Goal: Transaction & Acquisition: Obtain resource

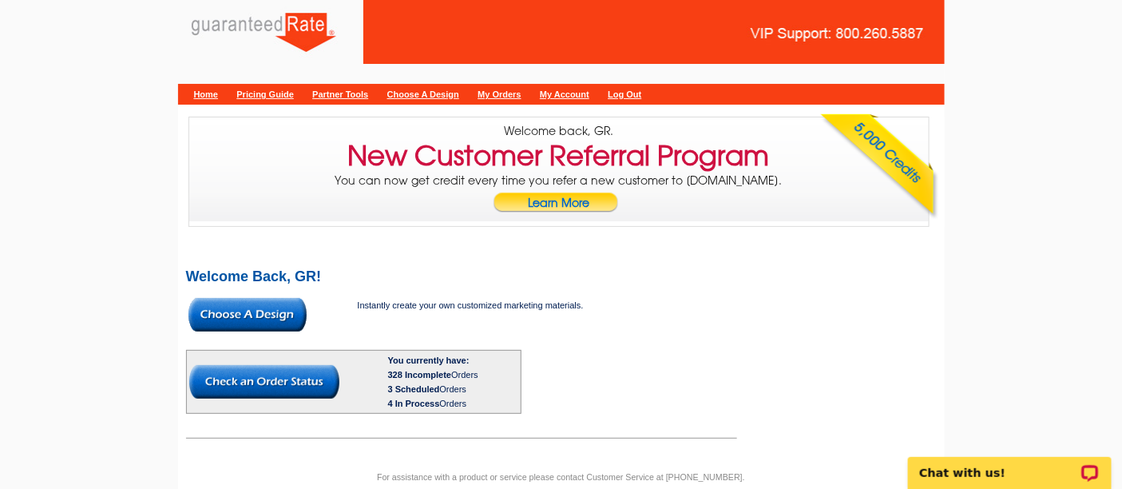
click at [286, 310] on img at bounding box center [248, 315] width 118 height 34
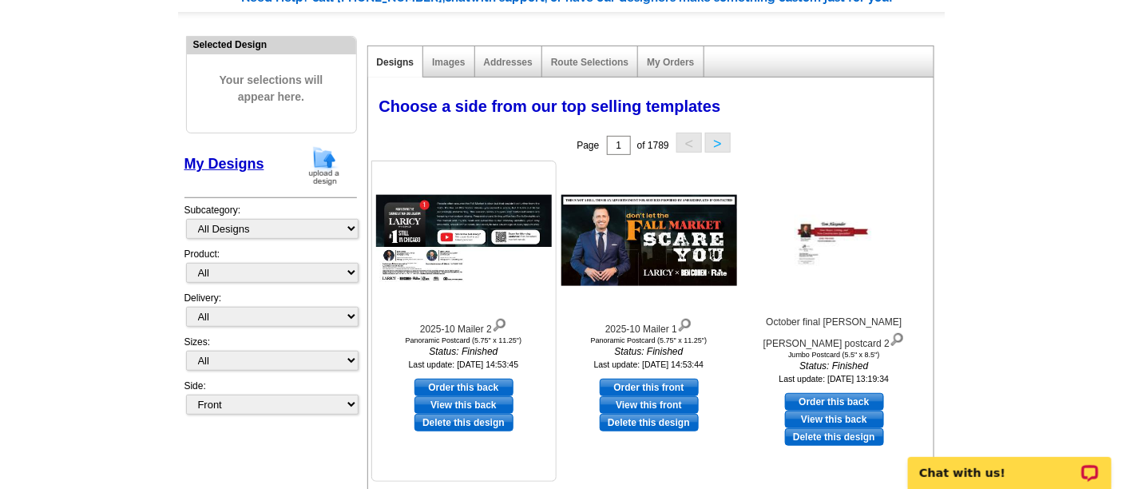
scroll to position [141, 0]
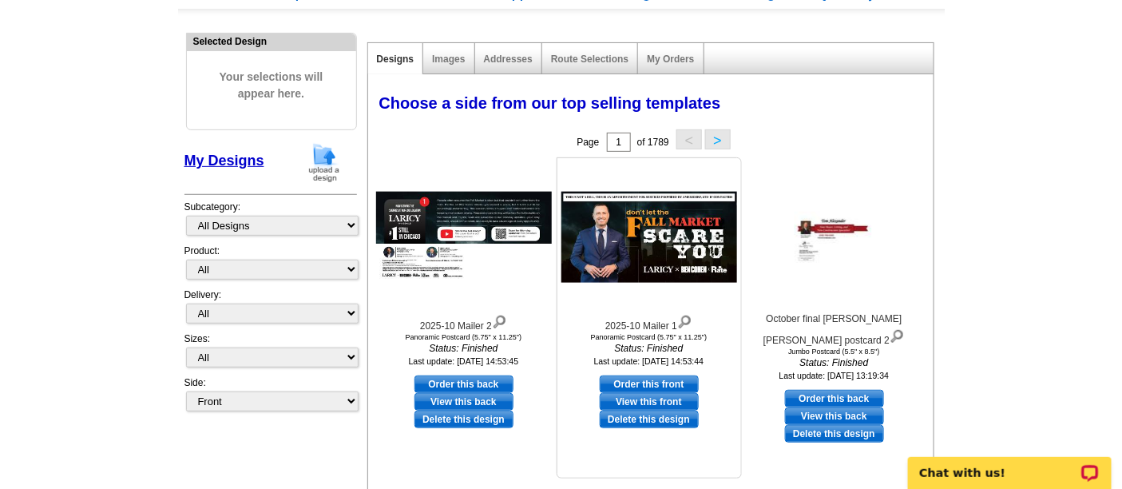
click at [662, 378] on link "Order this front" at bounding box center [649, 384] width 99 height 18
select select "3"
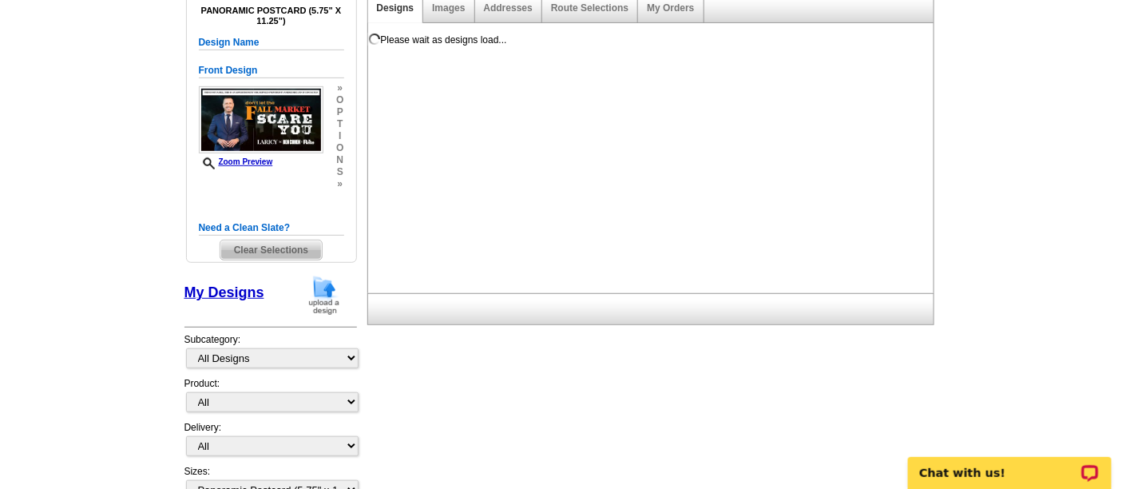
scroll to position [200, 0]
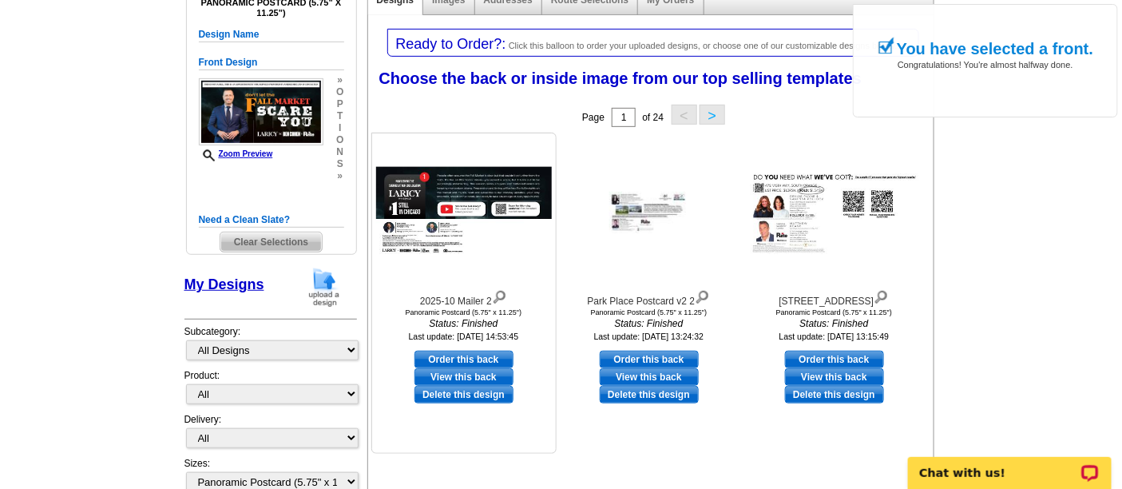
click at [483, 359] on link "Order this back" at bounding box center [464, 360] width 99 height 18
select select "front"
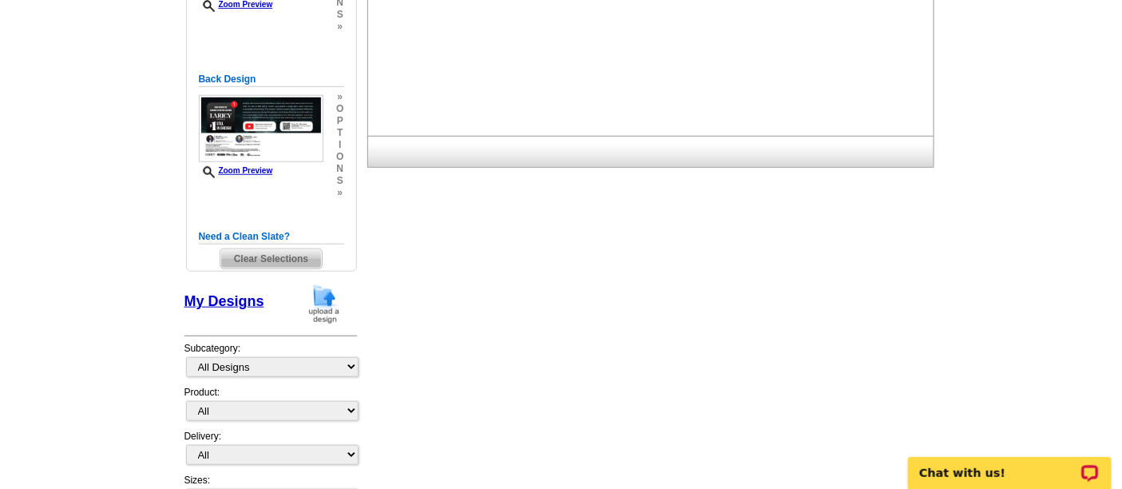
scroll to position [510, 0]
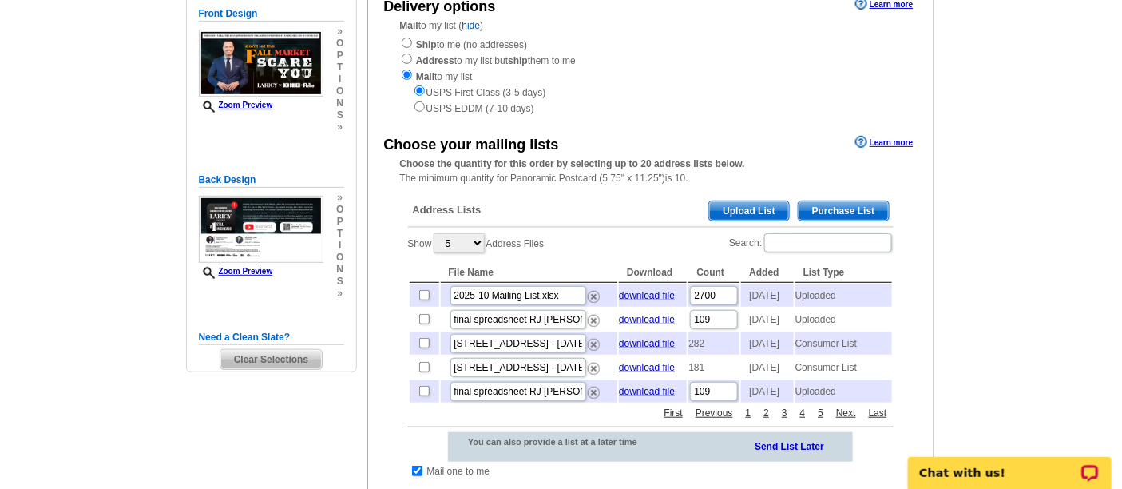
scroll to position [192, 0]
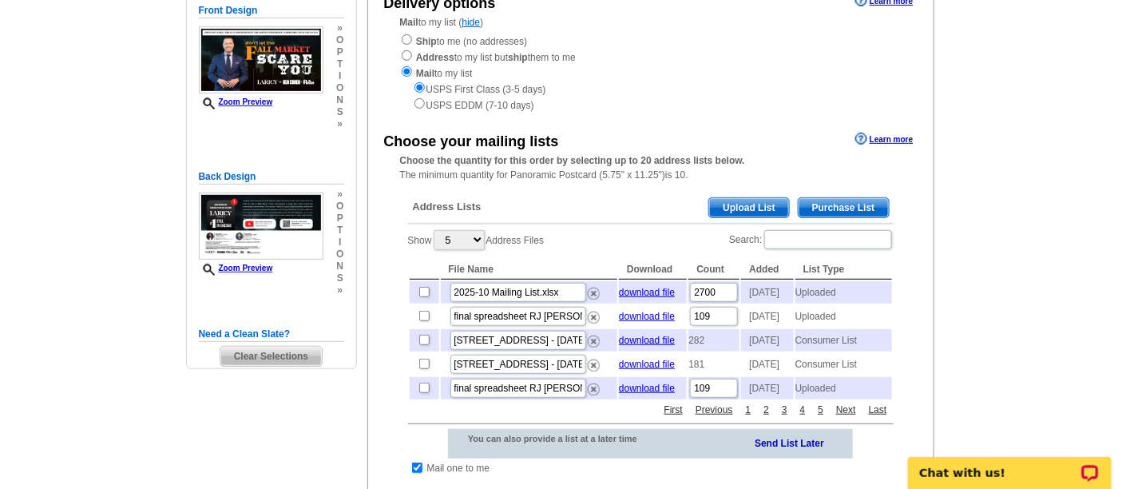
click at [838, 212] on span "Purchase List" at bounding box center [844, 207] width 90 height 19
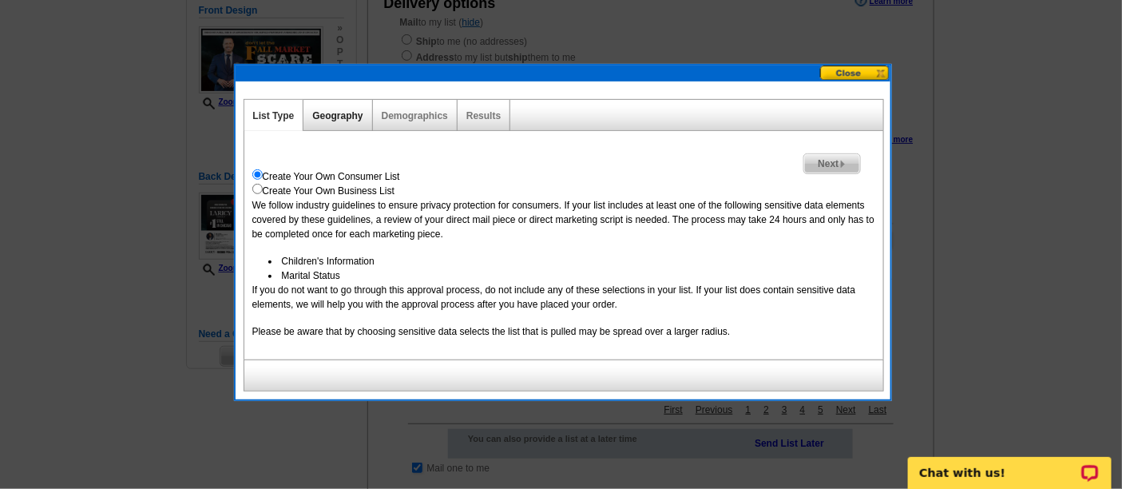
click at [341, 118] on link "Geography" at bounding box center [337, 115] width 50 height 11
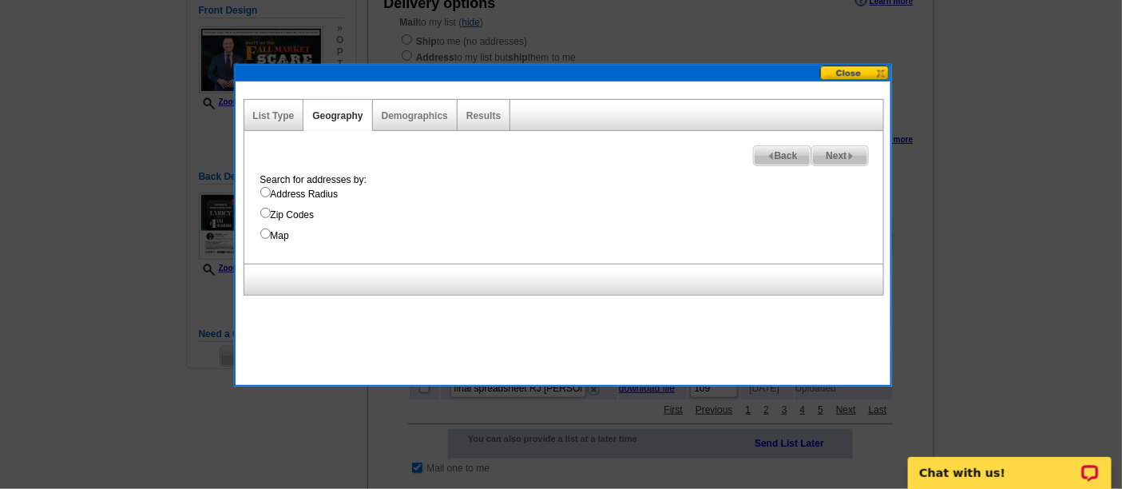
click at [298, 214] on label "Zip Codes" at bounding box center [571, 215] width 623 height 14
click at [271, 214] on input "Zip Codes" at bounding box center [265, 213] width 10 height 10
radio input "true"
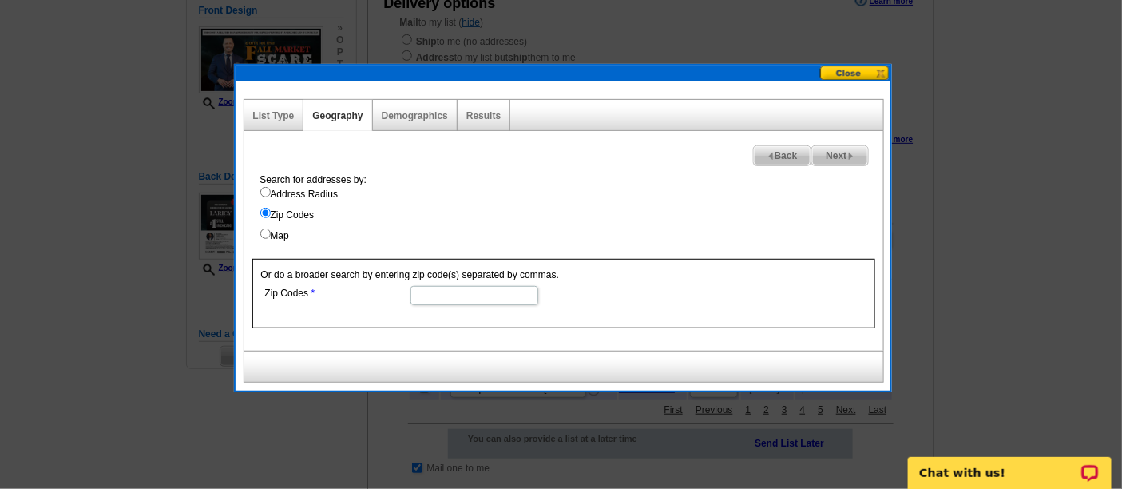
click at [462, 292] on input "Zip Codes" at bounding box center [475, 295] width 128 height 19
paste input "07675"
paste input "07677"
click at [494, 294] on input "07675, 0767," at bounding box center [475, 295] width 128 height 19
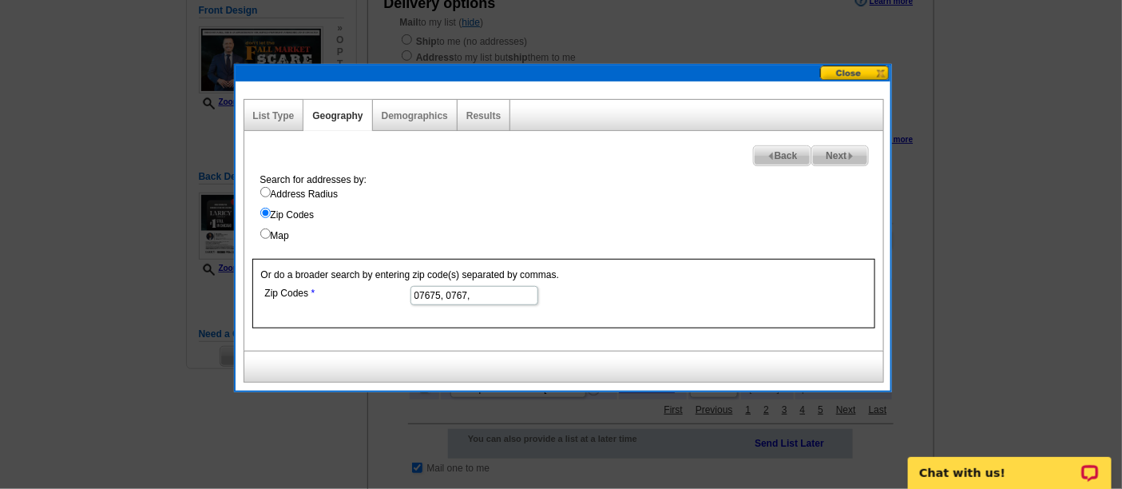
paste input "07676"
click at [465, 296] on input "07675, 0767, 07676" at bounding box center [475, 295] width 128 height 19
type input "07675, 07677, 07676"
click at [848, 156] on img at bounding box center [851, 156] width 7 height 7
select select
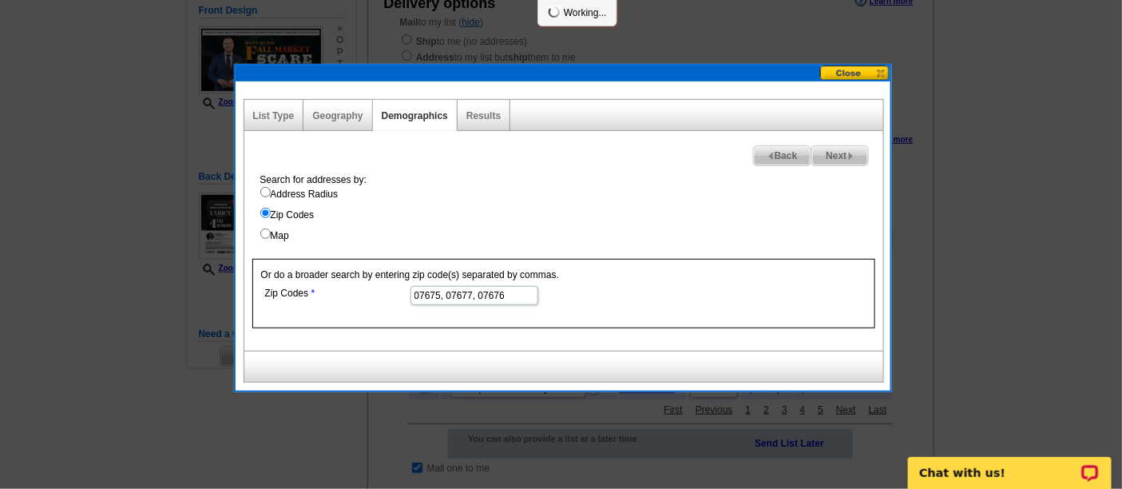
select select
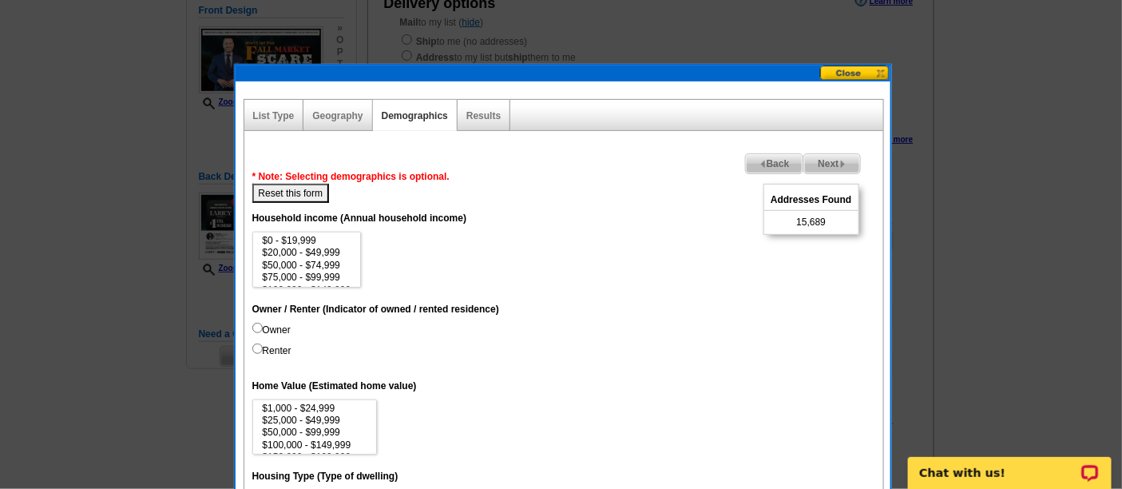
click at [842, 158] on span "Next" at bounding box center [831, 163] width 55 height 19
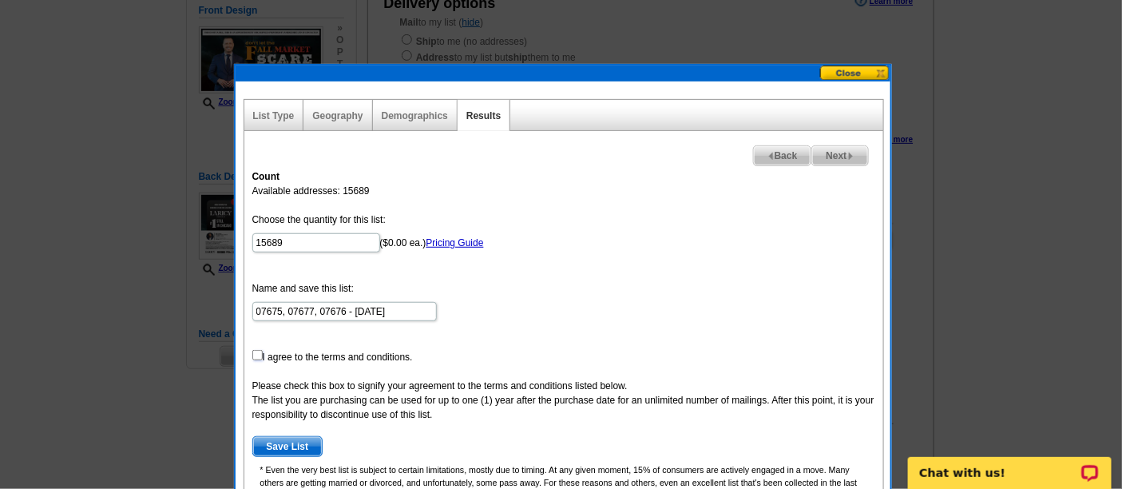
click at [254, 351] on input "checkbox" at bounding box center [257, 355] width 10 height 10
checkbox input "true"
click at [273, 446] on span "Save List" at bounding box center [287, 446] width 69 height 19
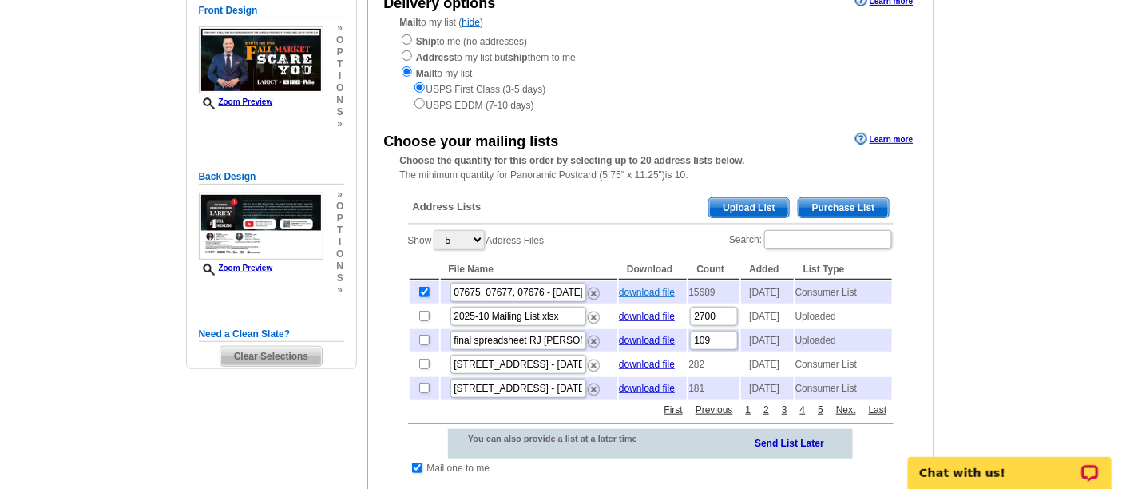
click at [641, 292] on link "download file" at bounding box center [647, 292] width 56 height 11
click at [422, 293] on input "checkbox" at bounding box center [424, 292] width 10 height 10
checkbox input "false"
click at [832, 212] on span "Purchase List" at bounding box center [844, 207] width 90 height 19
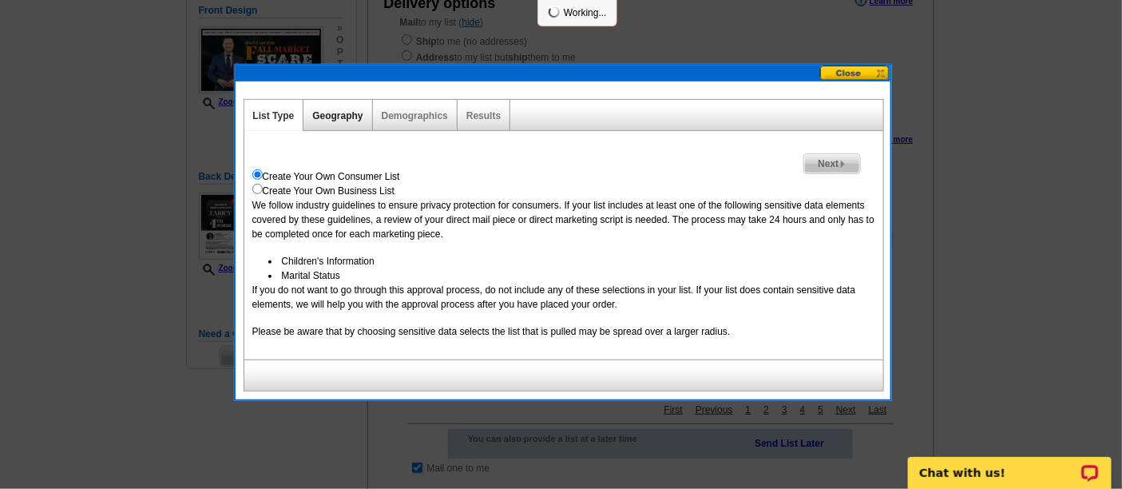
click at [342, 113] on link "Geography" at bounding box center [337, 115] width 50 height 11
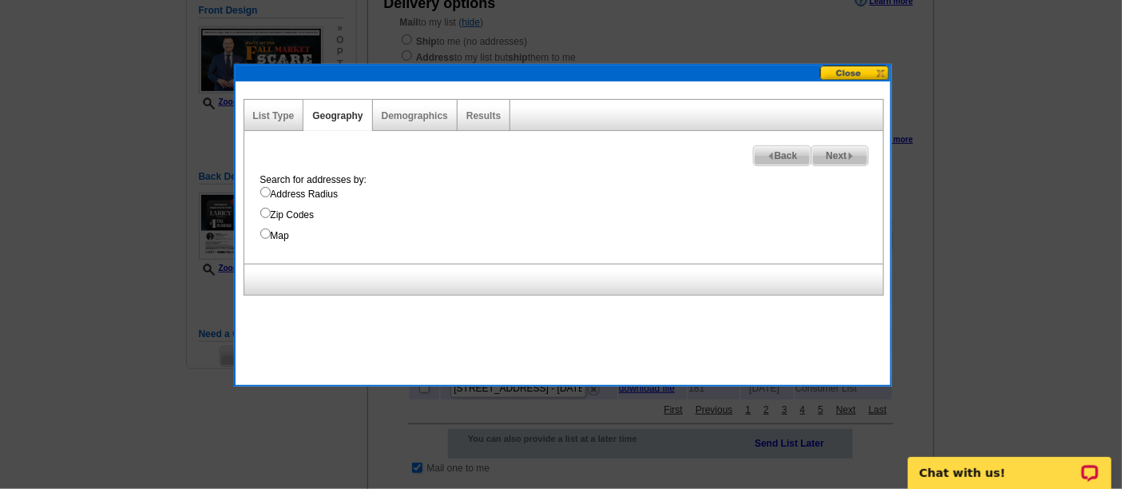
click at [310, 195] on label "Address Radius" at bounding box center [571, 194] width 623 height 14
click at [271, 195] on input "Address Radius" at bounding box center [265, 192] width 10 height 10
radio input "true"
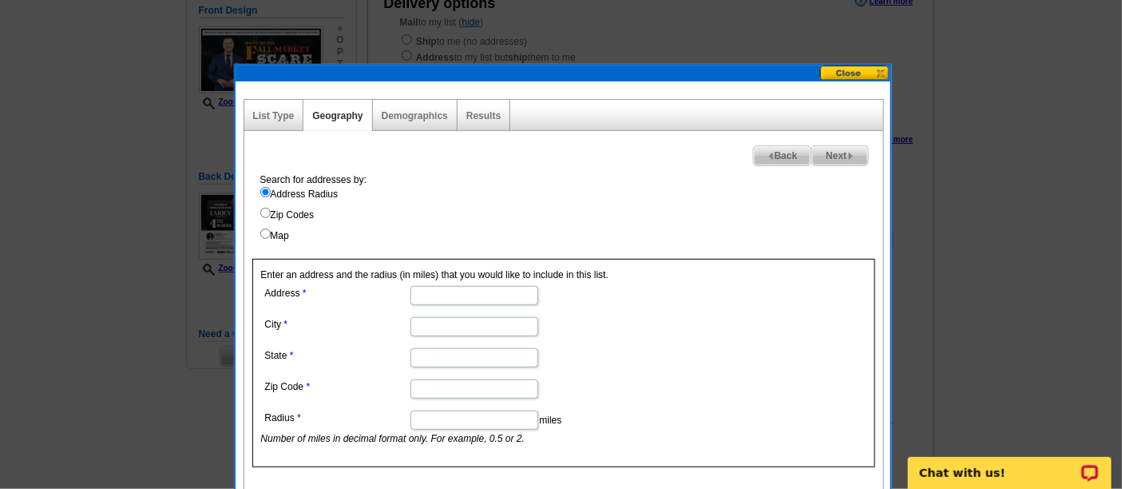
click at [312, 216] on label "Zip Codes" at bounding box center [571, 215] width 623 height 14
click at [271, 216] on input "Zip Codes" at bounding box center [265, 213] width 10 height 10
radio input "true"
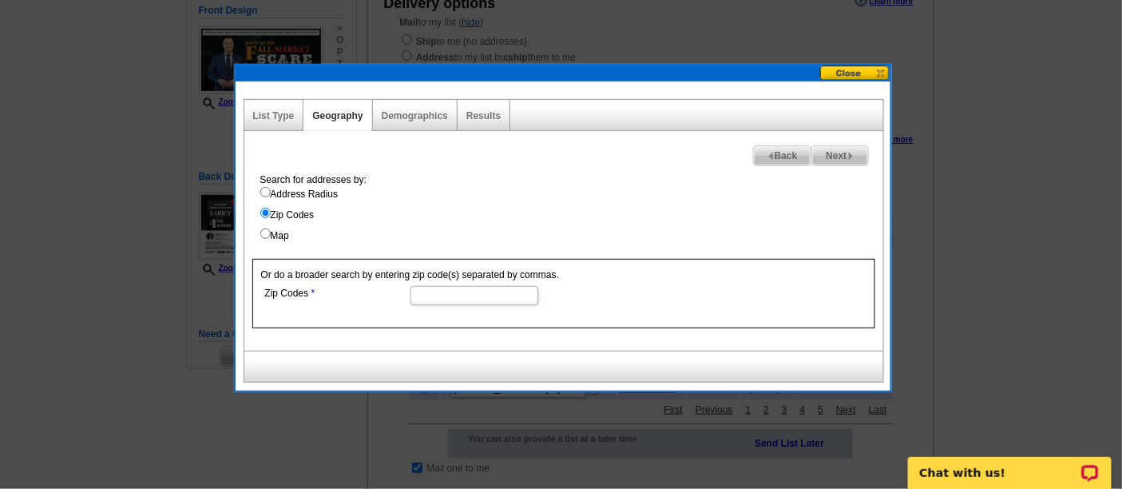
click at [449, 293] on input "Zip Codes" at bounding box center [475, 295] width 128 height 19
paste input "07676"
type input "07676"
click at [842, 158] on span "Next" at bounding box center [839, 155] width 55 height 19
select select
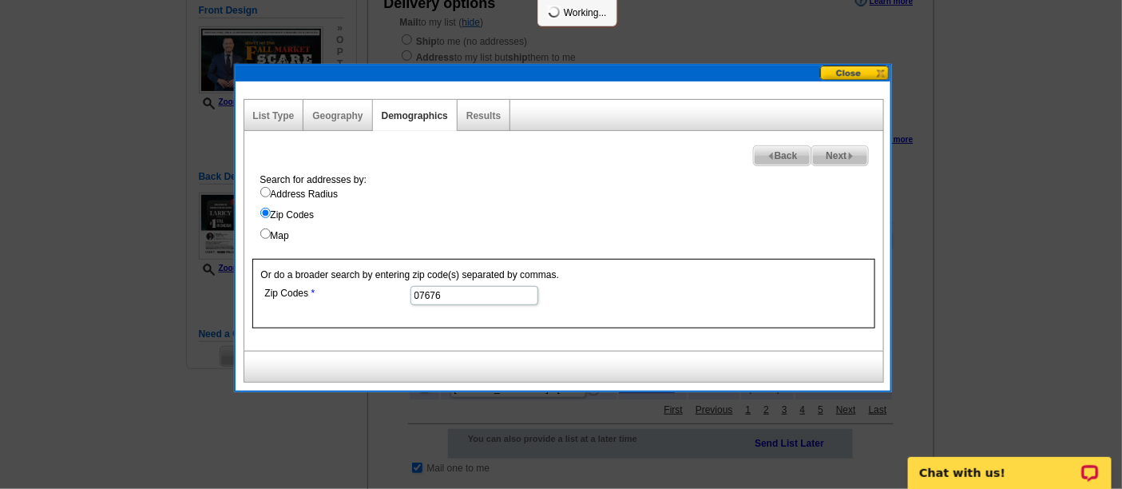
select select
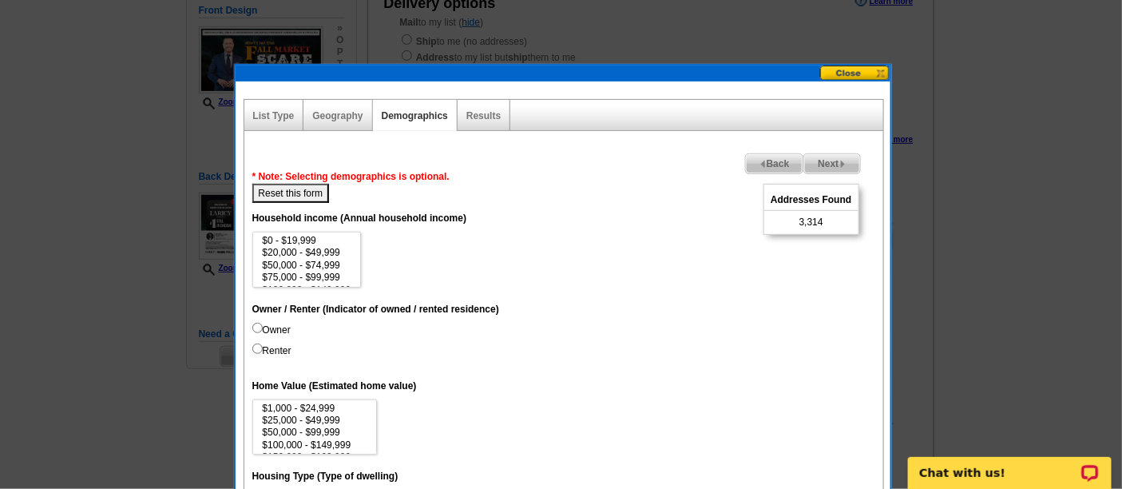
click at [852, 163] on span "Next" at bounding box center [831, 163] width 55 height 19
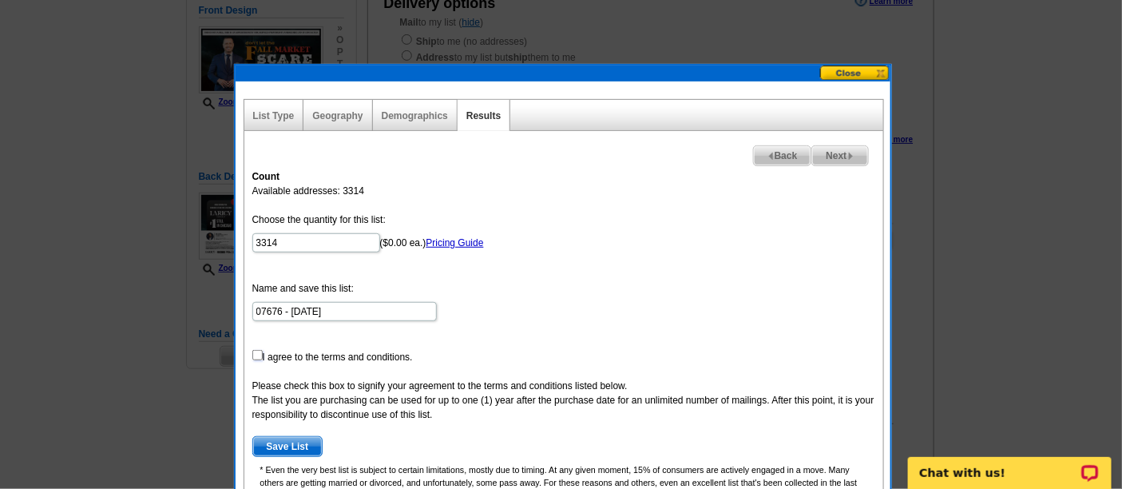
click at [253, 354] on input "checkbox" at bounding box center [257, 355] width 10 height 10
checkbox input "true"
click at [272, 445] on span "Save List" at bounding box center [287, 446] width 69 height 19
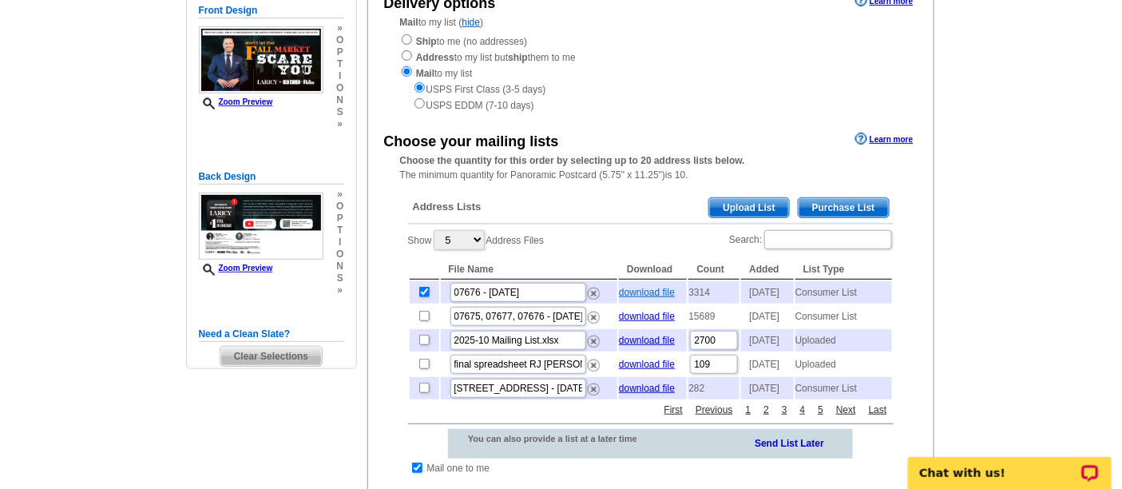
click at [664, 291] on link "download file" at bounding box center [647, 292] width 56 height 11
click at [737, 200] on span "Upload List" at bounding box center [748, 207] width 79 height 19
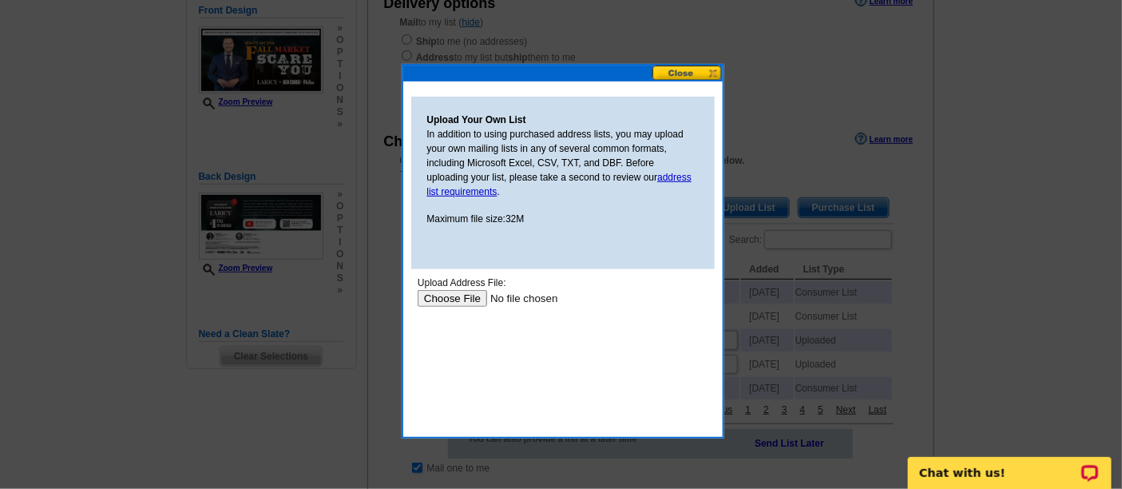
click at [691, 69] on button at bounding box center [688, 73] width 70 height 15
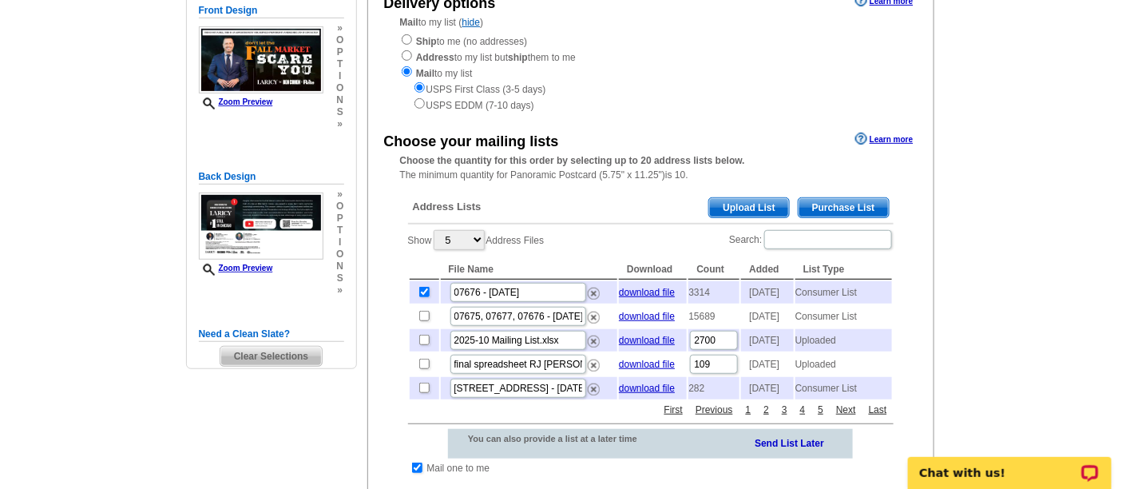
click at [844, 208] on span "Purchase List" at bounding box center [844, 207] width 90 height 19
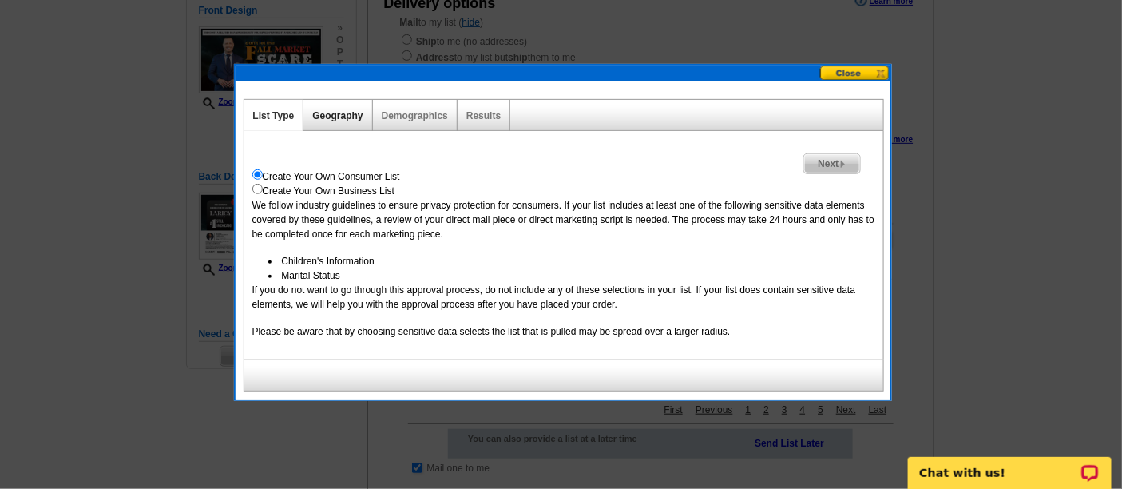
click at [342, 110] on link "Geography" at bounding box center [337, 115] width 50 height 11
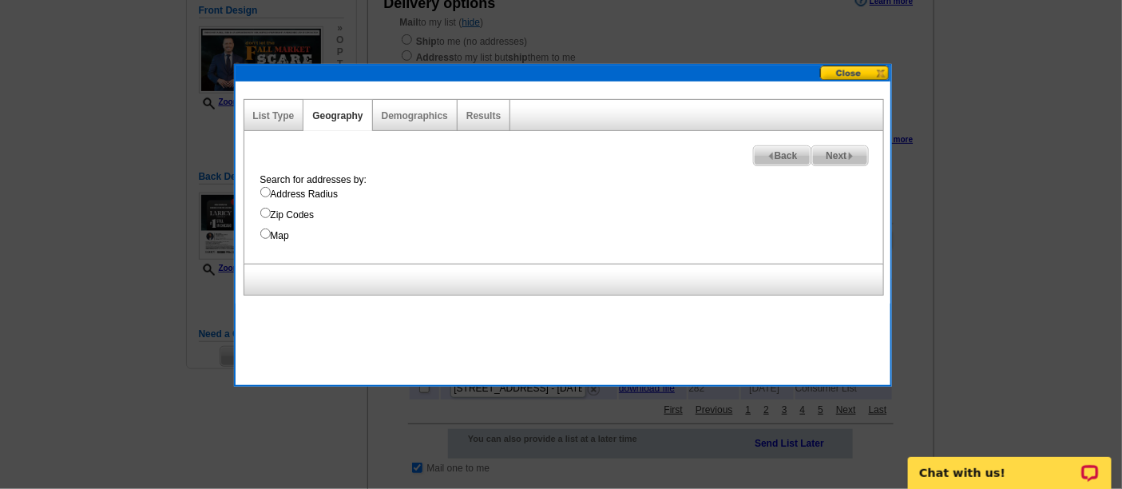
click at [288, 216] on label "Zip Codes" at bounding box center [571, 215] width 623 height 14
click at [271, 216] on input "Zip Codes" at bounding box center [265, 213] width 10 height 10
radio input "true"
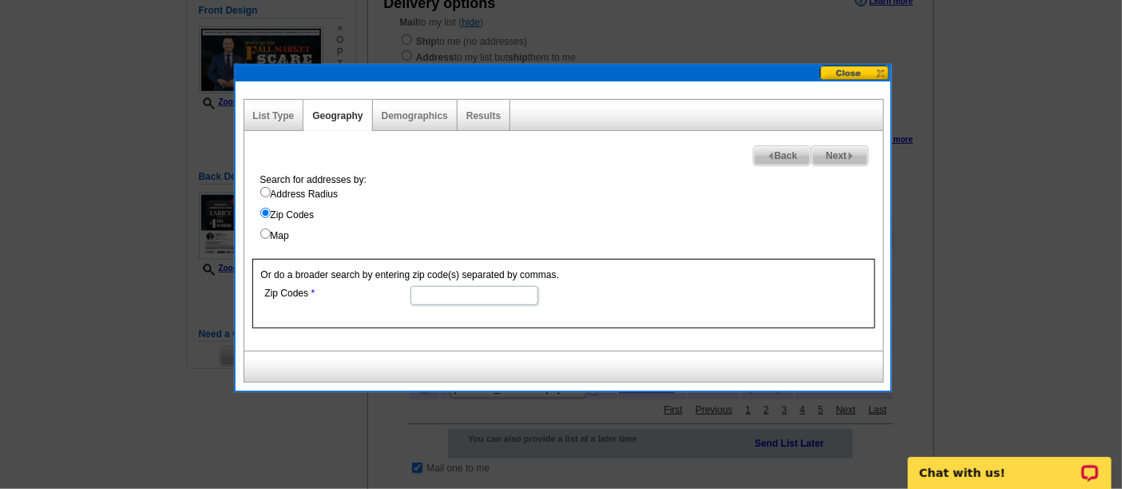
click at [431, 289] on input "Zip Codes" at bounding box center [475, 295] width 128 height 19
paste input "07677"
type input "07677"
click at [845, 154] on span "Next" at bounding box center [839, 155] width 55 height 19
select select
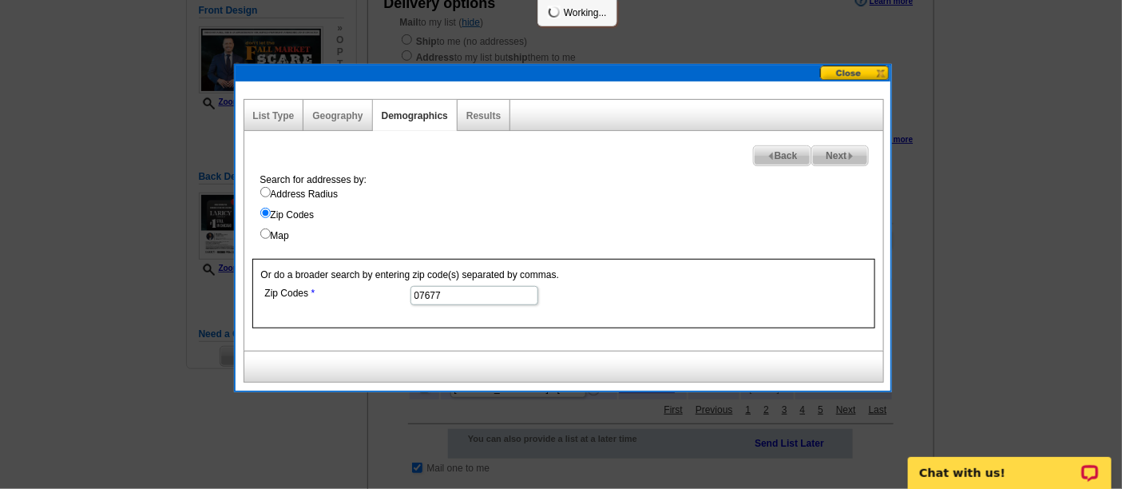
select select
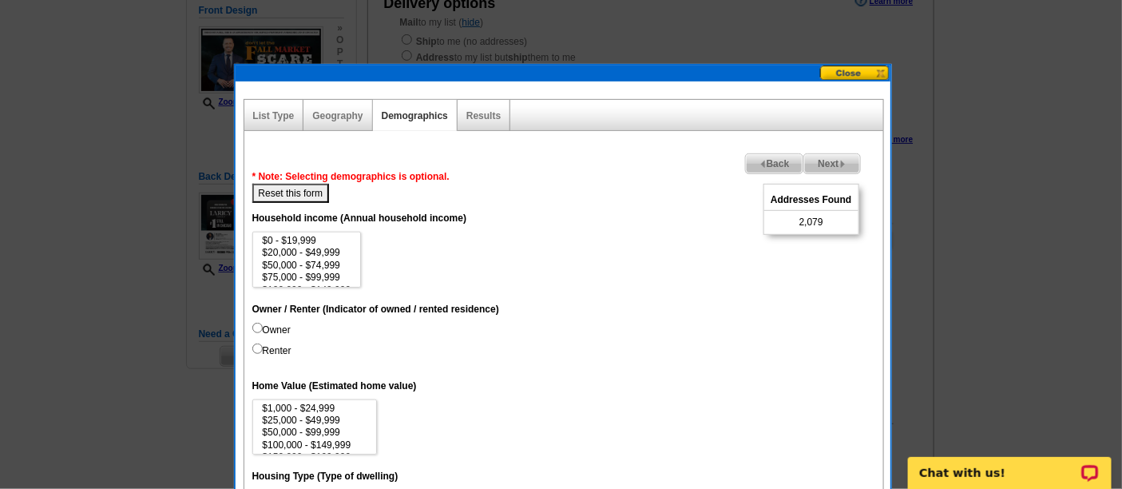
click at [841, 166] on img at bounding box center [843, 164] width 7 height 7
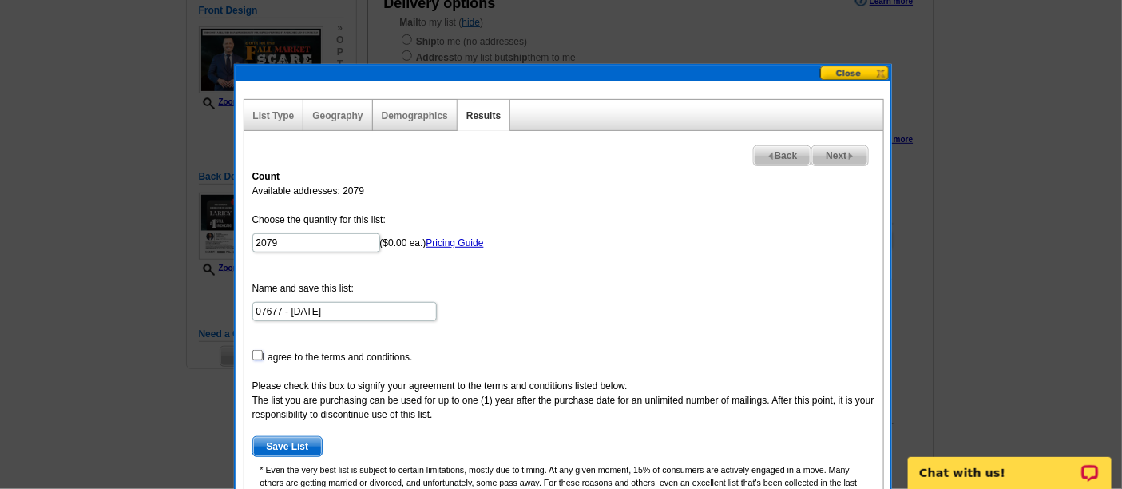
click at [257, 354] on input "checkbox" at bounding box center [257, 355] width 10 height 10
checkbox input "true"
click at [277, 445] on span "Save List" at bounding box center [287, 446] width 69 height 19
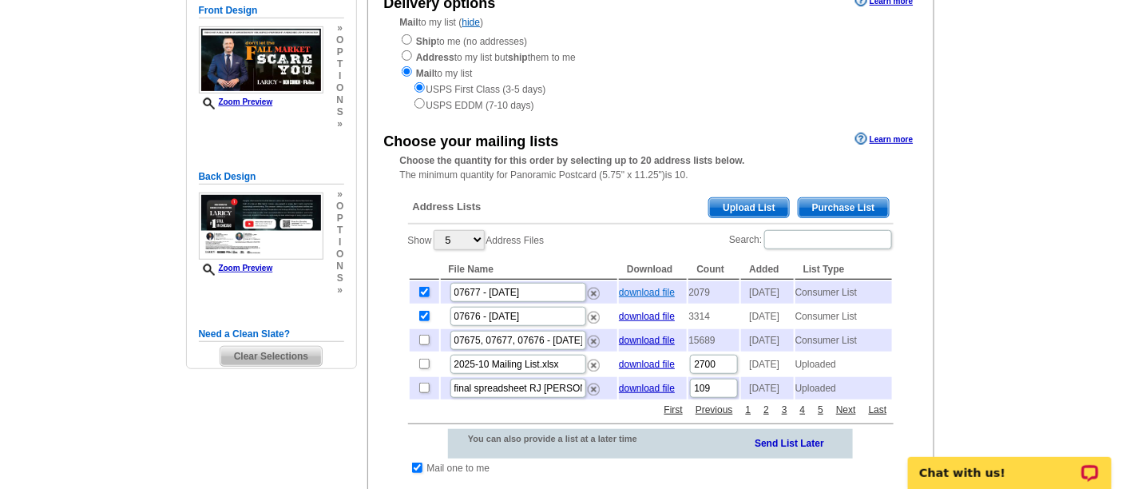
click at [672, 292] on link "download file" at bounding box center [647, 292] width 56 height 11
click at [839, 210] on span "Purchase List" at bounding box center [844, 207] width 90 height 19
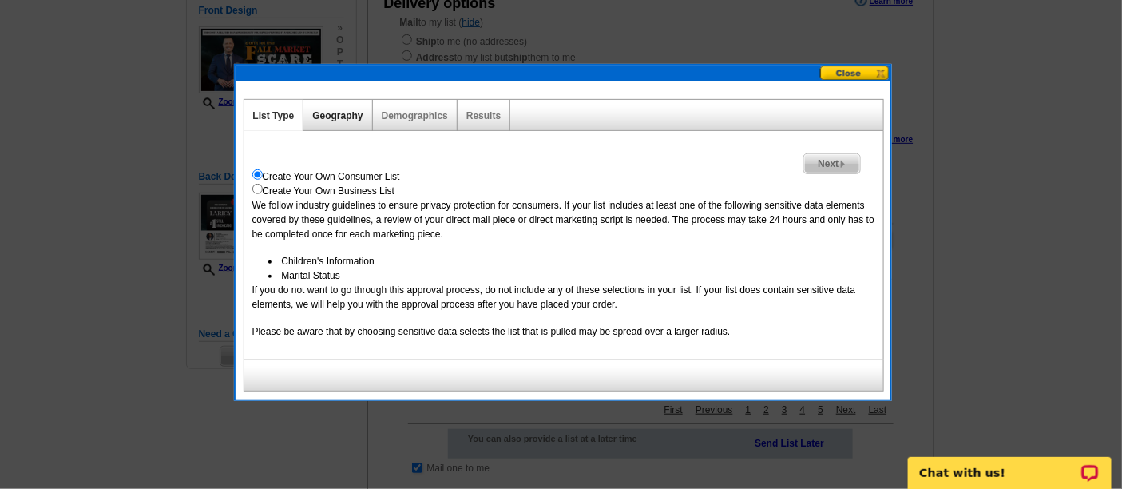
click at [344, 119] on link "Geography" at bounding box center [337, 115] width 50 height 11
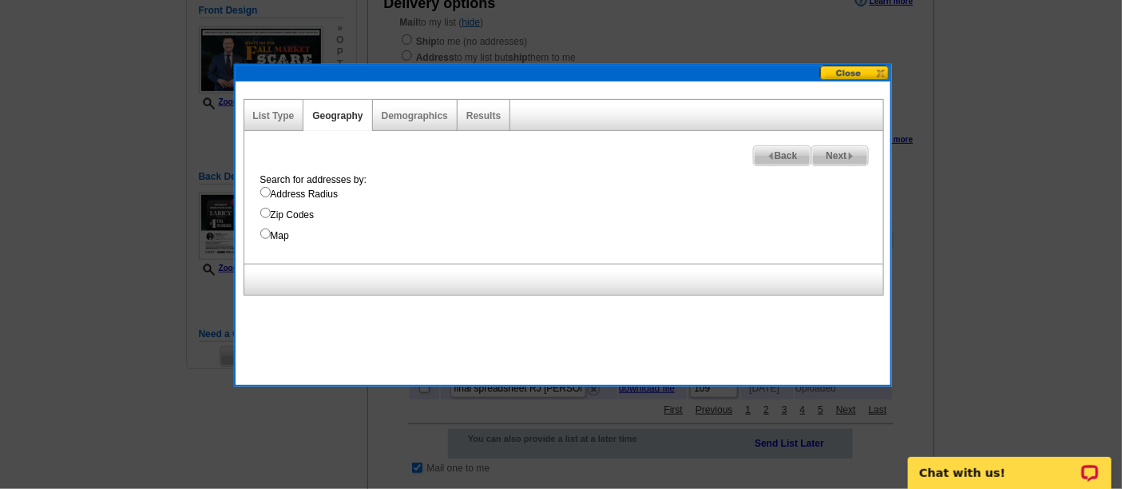
click at [288, 215] on label "Zip Codes" at bounding box center [571, 215] width 623 height 14
click at [271, 215] on input "Zip Codes" at bounding box center [265, 213] width 10 height 10
radio input "true"
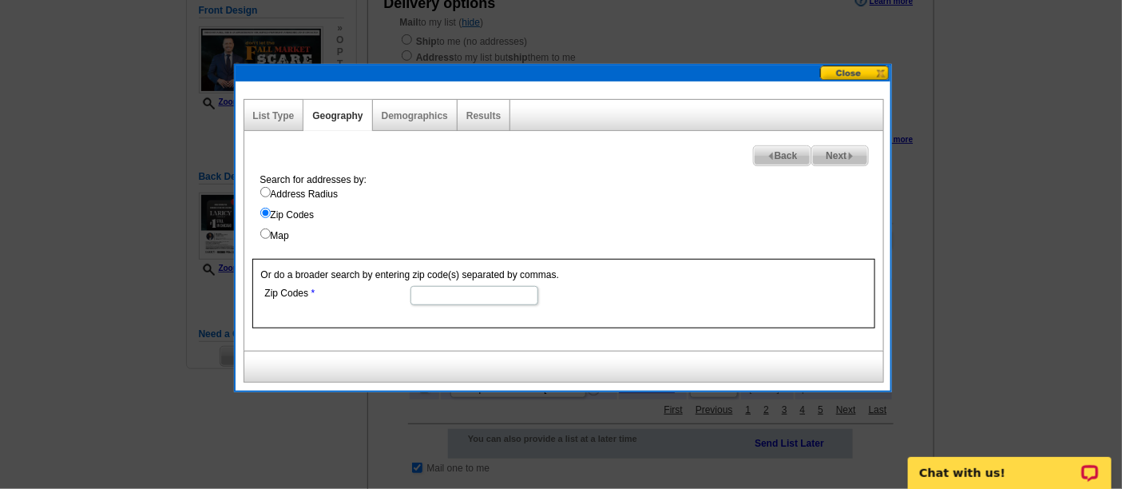
click at [491, 296] on input "Zip Codes" at bounding box center [475, 295] width 128 height 19
paste input "07675"
type input "07675"
click at [836, 145] on div "Next Back Search for addresses by: Address Radius Zip Codes Map Enter an addres…" at bounding box center [564, 241] width 641 height 220
click at [832, 155] on span "Next" at bounding box center [839, 155] width 55 height 19
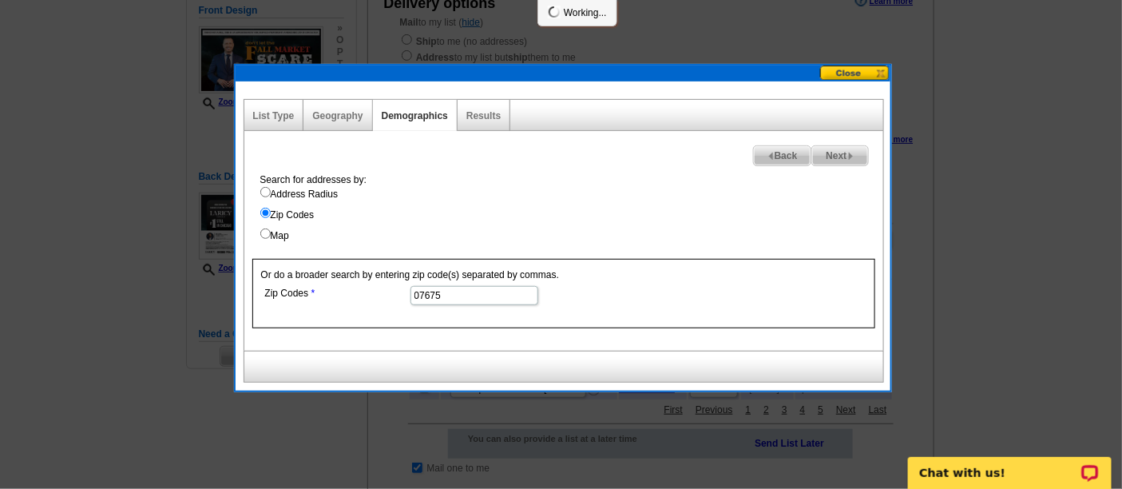
select select
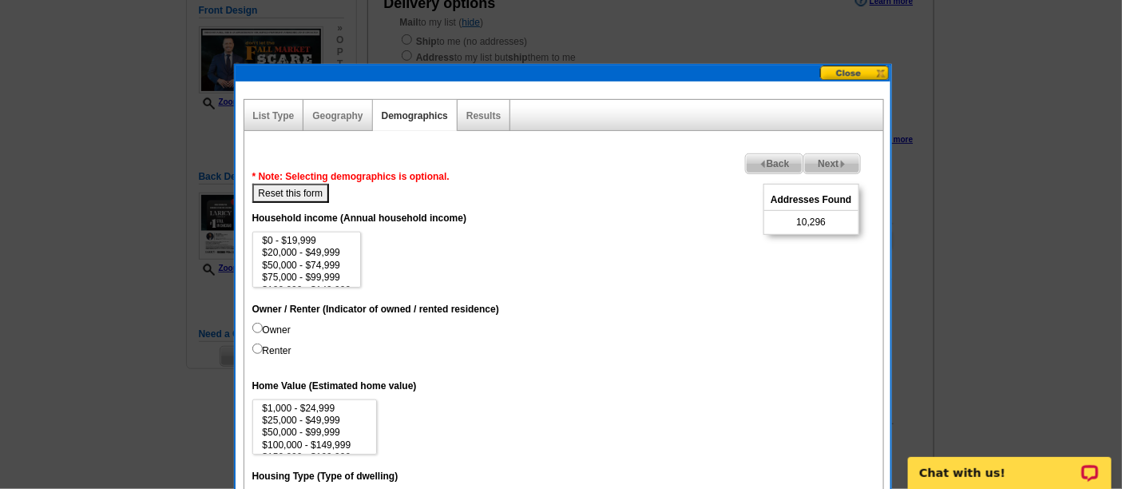
click at [840, 162] on img at bounding box center [843, 164] width 7 height 7
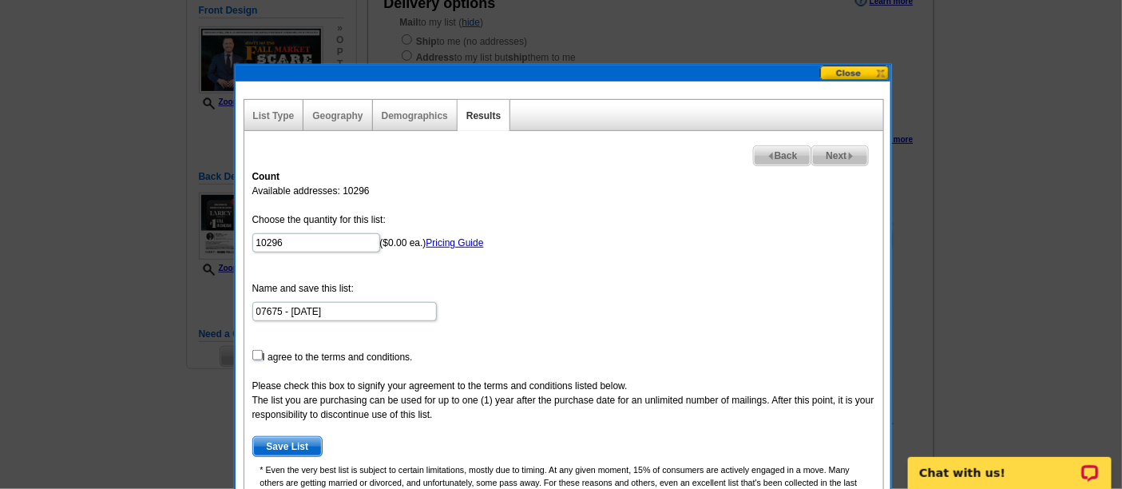
click at [258, 353] on input "checkbox" at bounding box center [257, 355] width 10 height 10
checkbox input "true"
click at [269, 447] on span "Save List" at bounding box center [287, 446] width 69 height 19
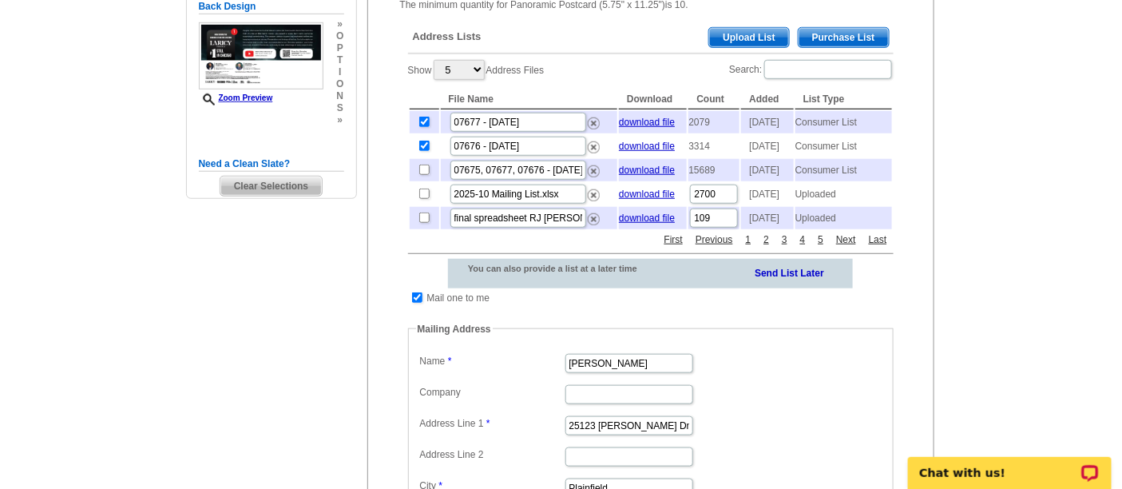
scroll to position [222, 0]
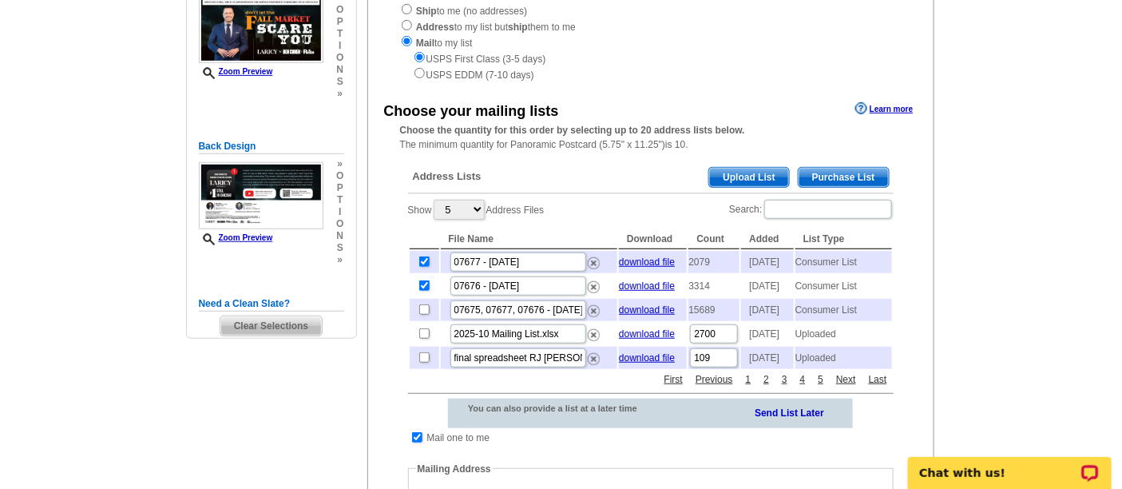
click at [757, 182] on span "Upload List" at bounding box center [748, 177] width 79 height 19
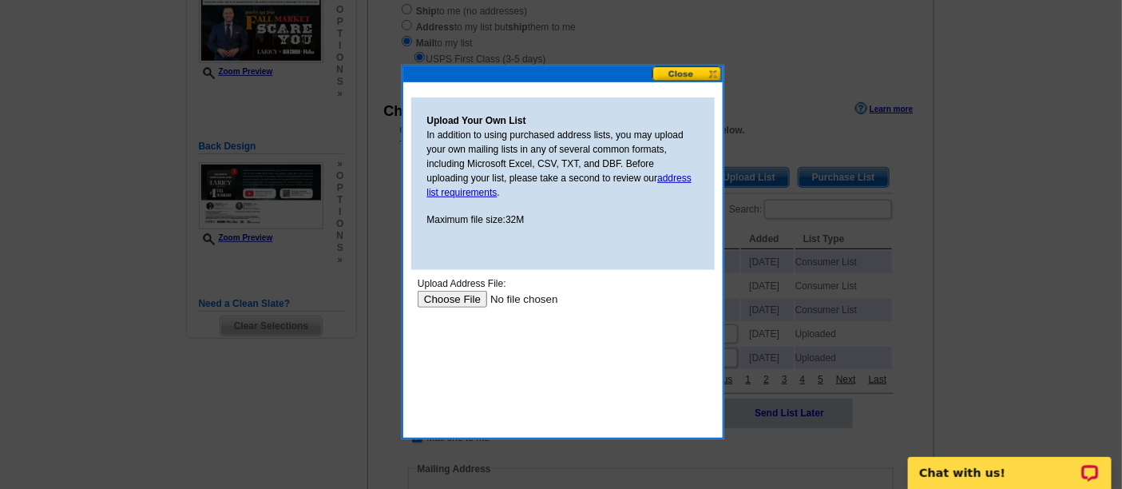
scroll to position [0, 0]
click at [689, 76] on button at bounding box center [688, 73] width 70 height 15
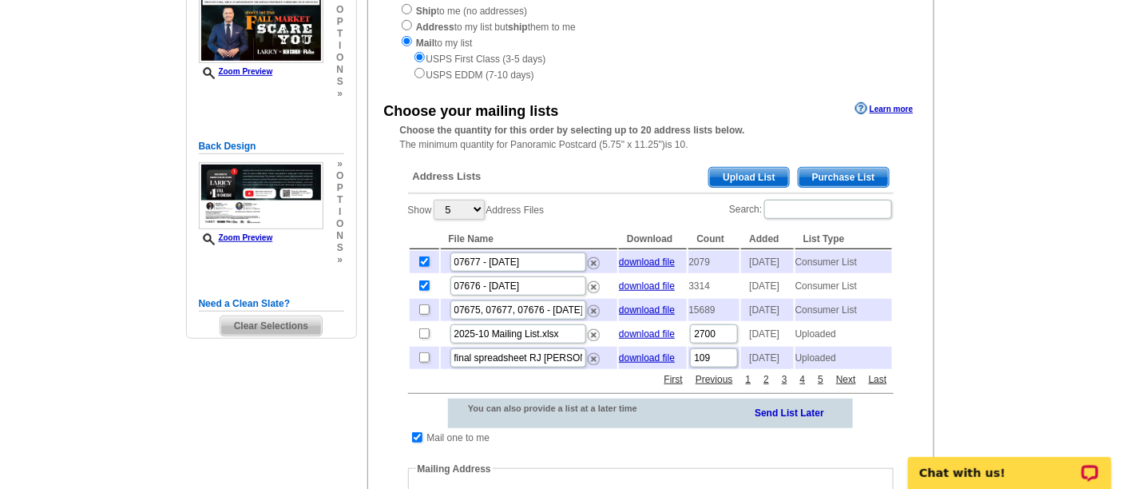
click at [832, 173] on span "Purchase List" at bounding box center [844, 177] width 90 height 19
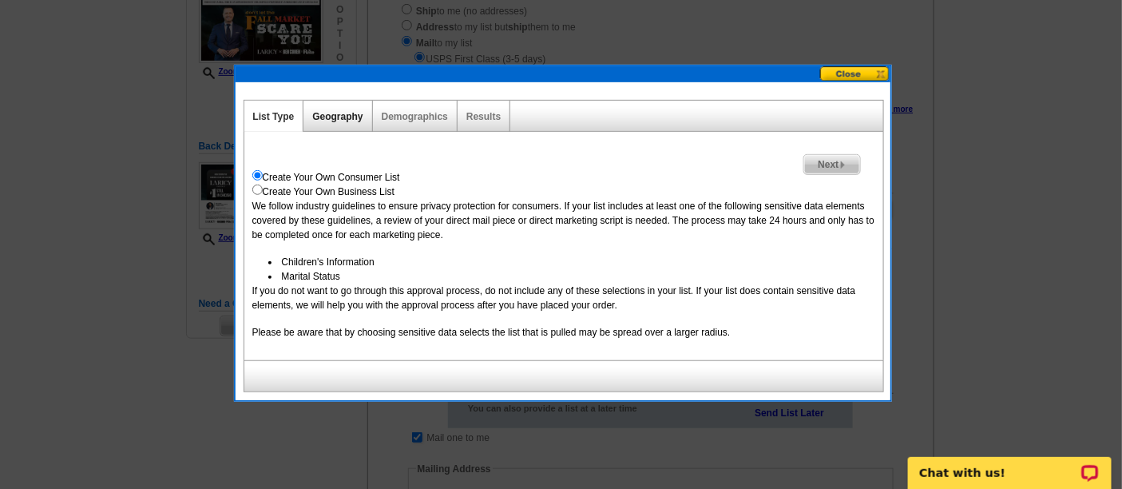
click at [341, 114] on link "Geography" at bounding box center [337, 116] width 50 height 11
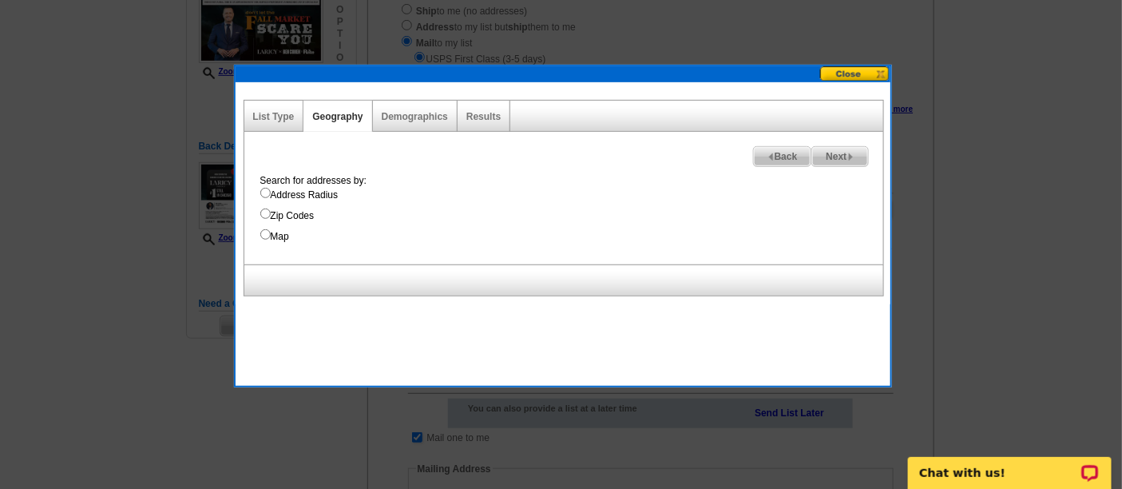
click at [288, 217] on label "Zip Codes" at bounding box center [571, 215] width 623 height 14
click at [271, 217] on input "Zip Codes" at bounding box center [265, 213] width 10 height 10
radio input "true"
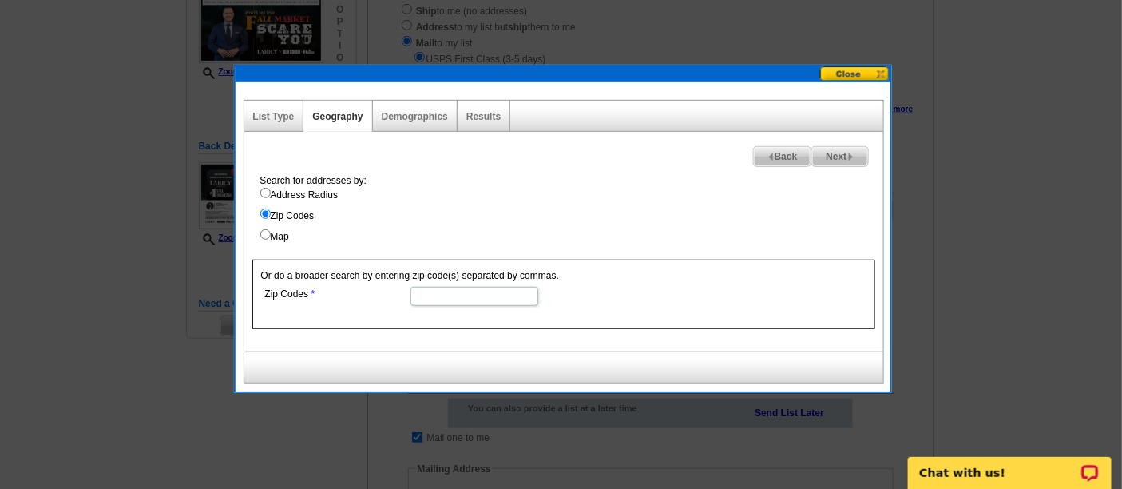
click at [502, 304] on input "Zip Codes" at bounding box center [475, 296] width 128 height 19
paste input "07675"
type input "07675"
click at [837, 147] on span "Next" at bounding box center [839, 156] width 55 height 19
select select
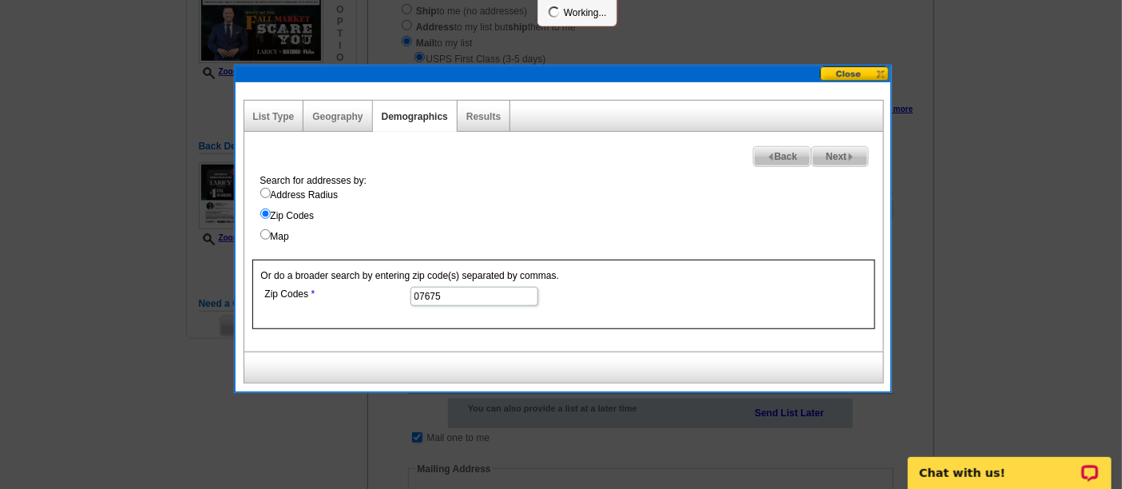
select select
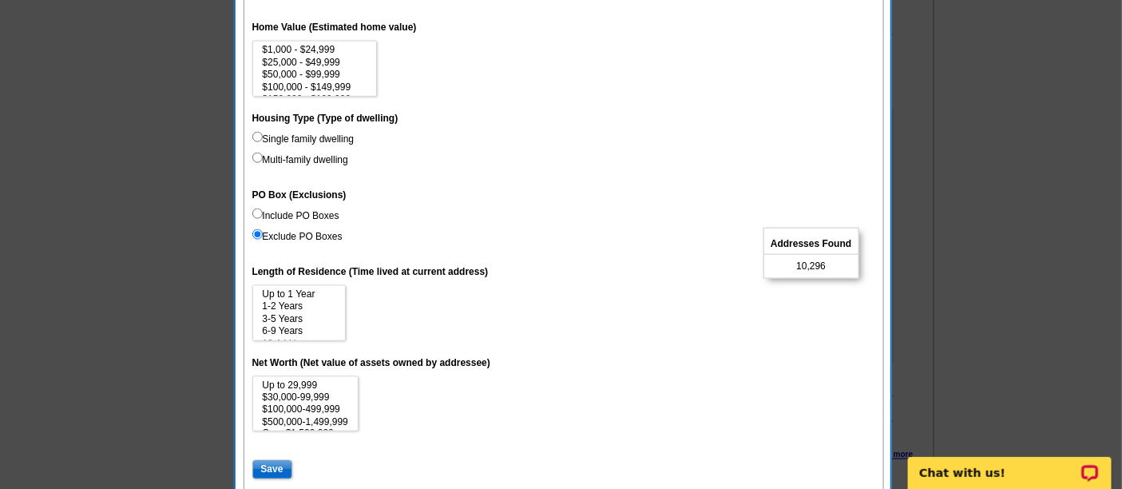
scroll to position [582, 0]
click at [281, 467] on input "Save" at bounding box center [272, 468] width 40 height 19
select select
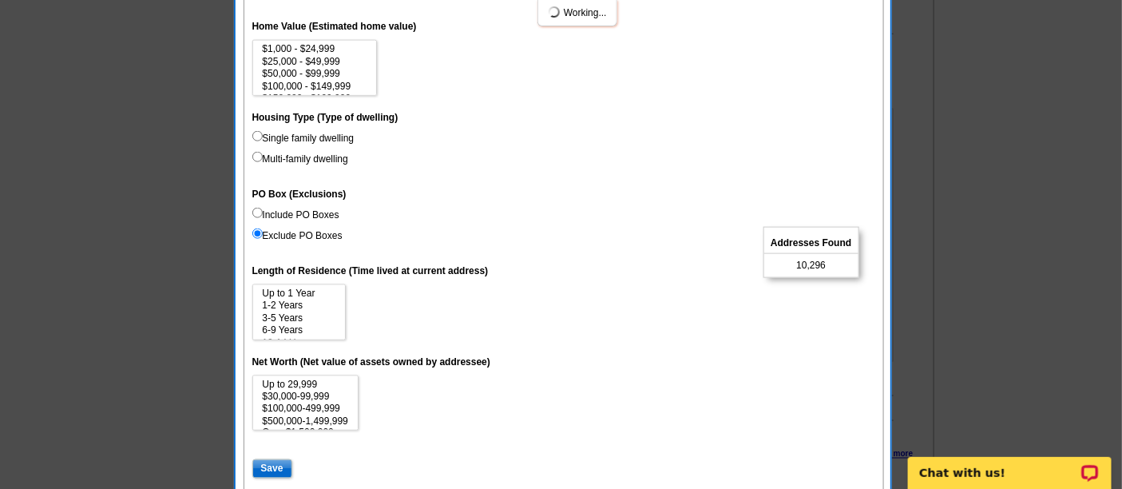
select select
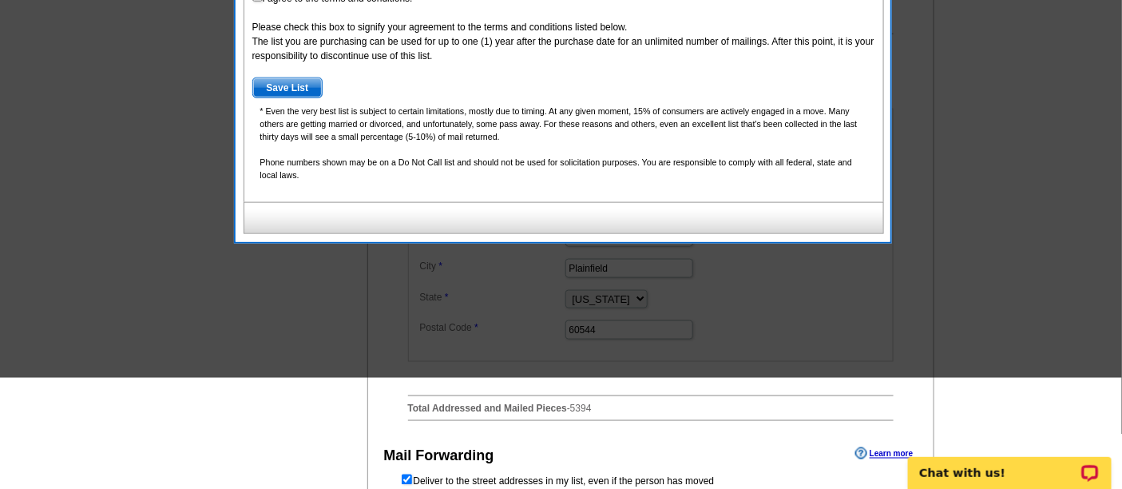
scroll to position [373, 0]
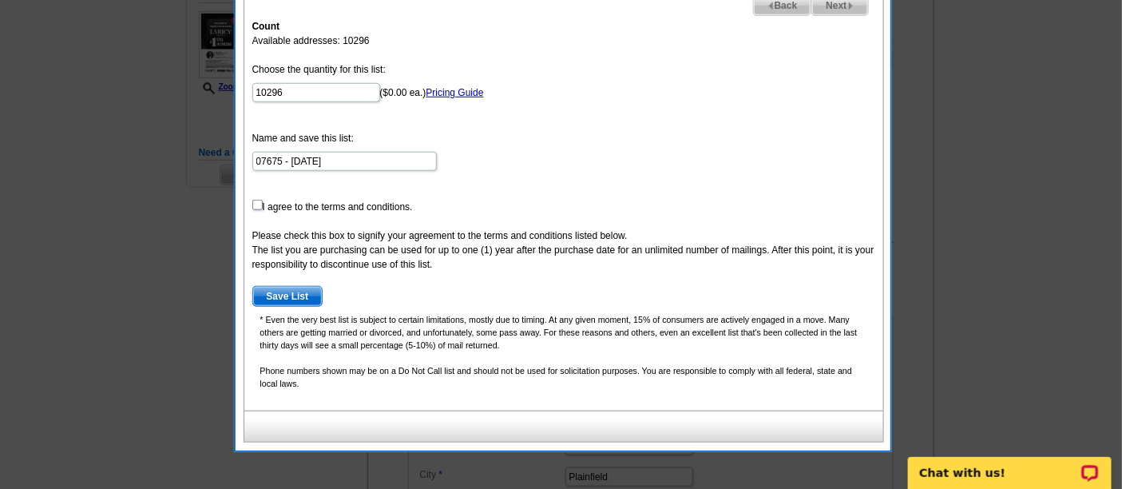
click at [257, 202] on input "checkbox" at bounding box center [257, 205] width 10 height 10
checkbox input "true"
click at [287, 296] on span "Save List" at bounding box center [287, 296] width 69 height 19
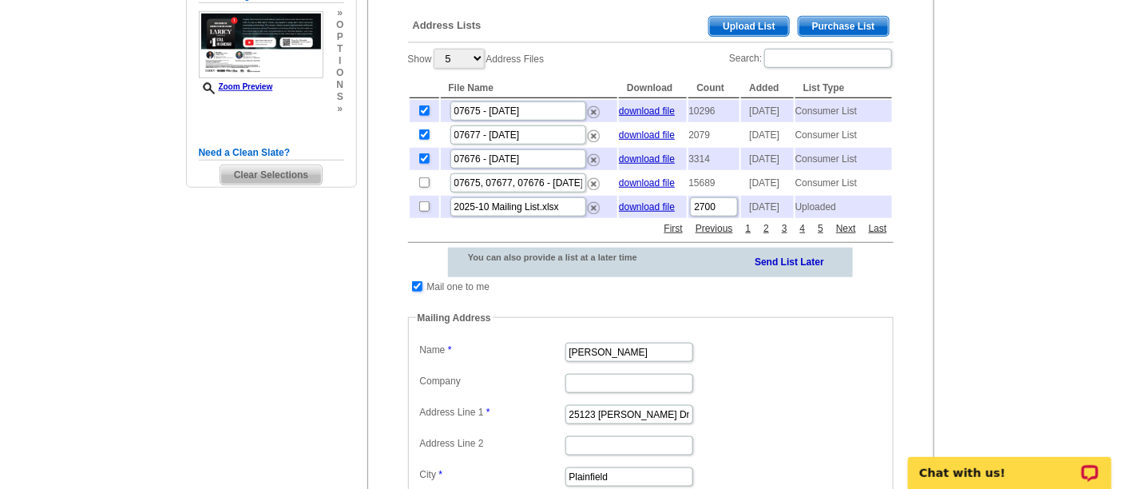
click at [416, 292] on input "checkbox" at bounding box center [417, 286] width 10 height 10
checkbox input "false"
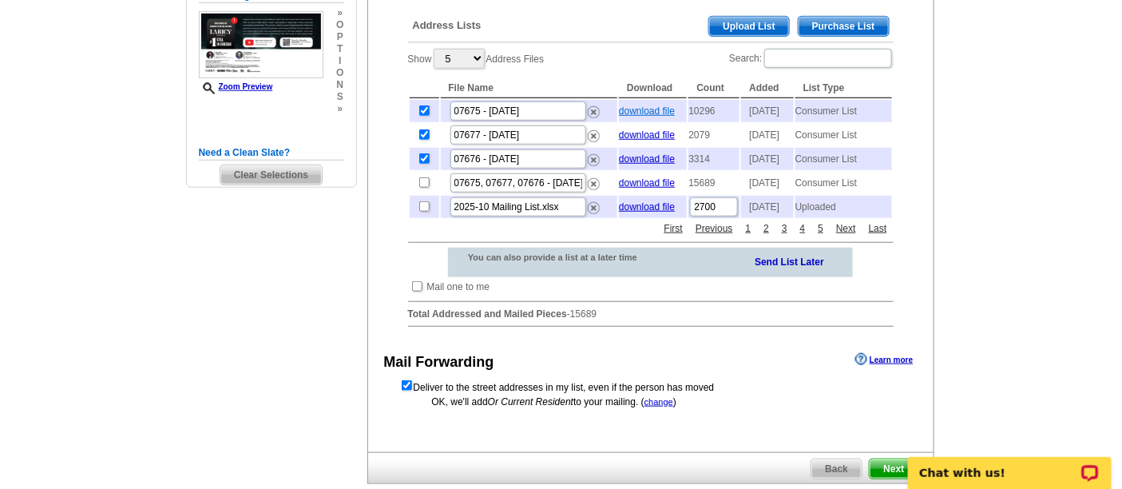
click at [639, 108] on link "download file" at bounding box center [647, 110] width 56 height 11
